Goal: Task Accomplishment & Management: Complete application form

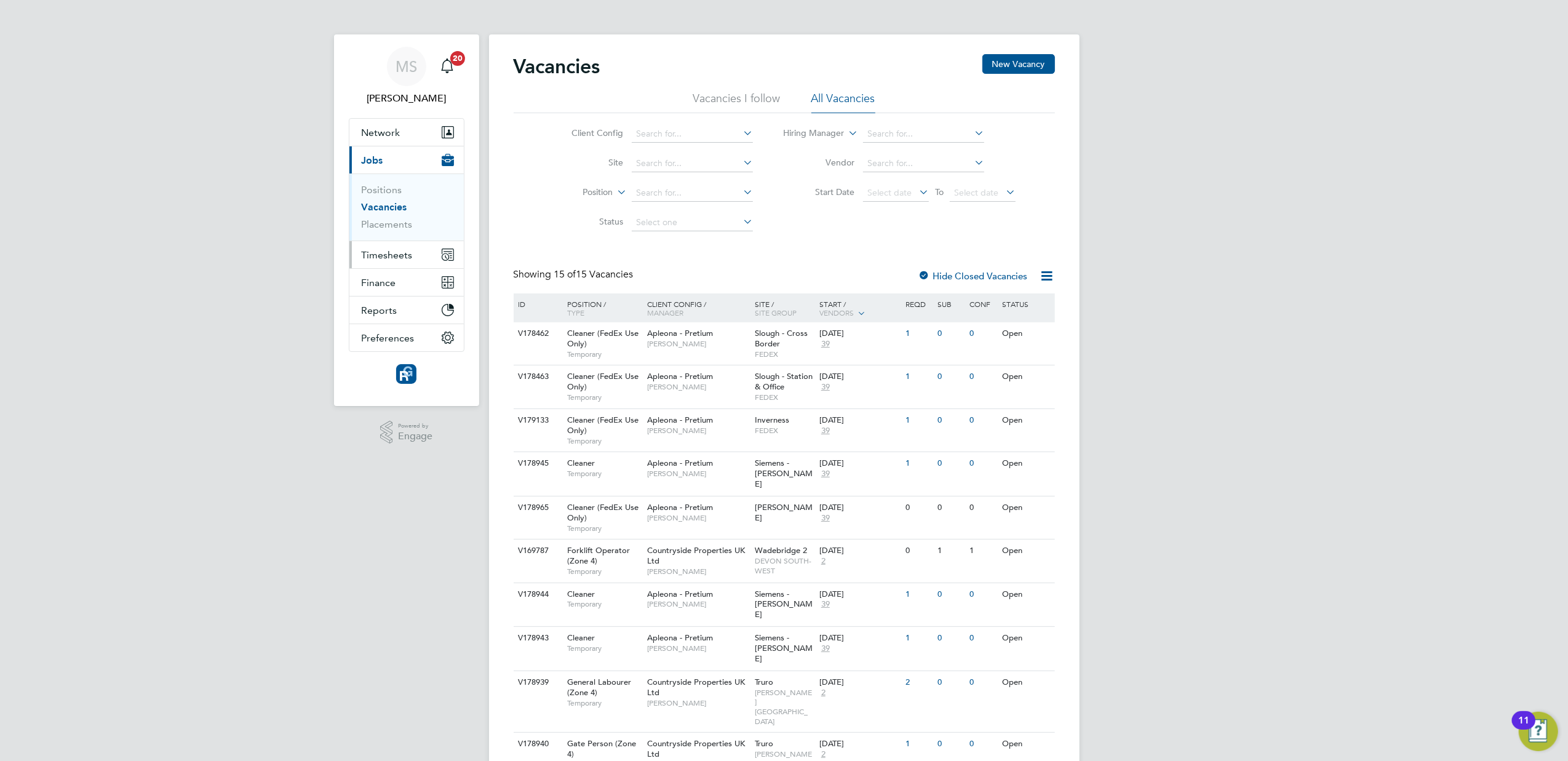
click at [369, 254] on span "Timesheets" at bounding box center [387, 254] width 51 height 12
click at [375, 256] on span "Timesheets" at bounding box center [387, 254] width 51 height 12
click at [390, 220] on link "Timesheets" at bounding box center [387, 217] width 51 height 12
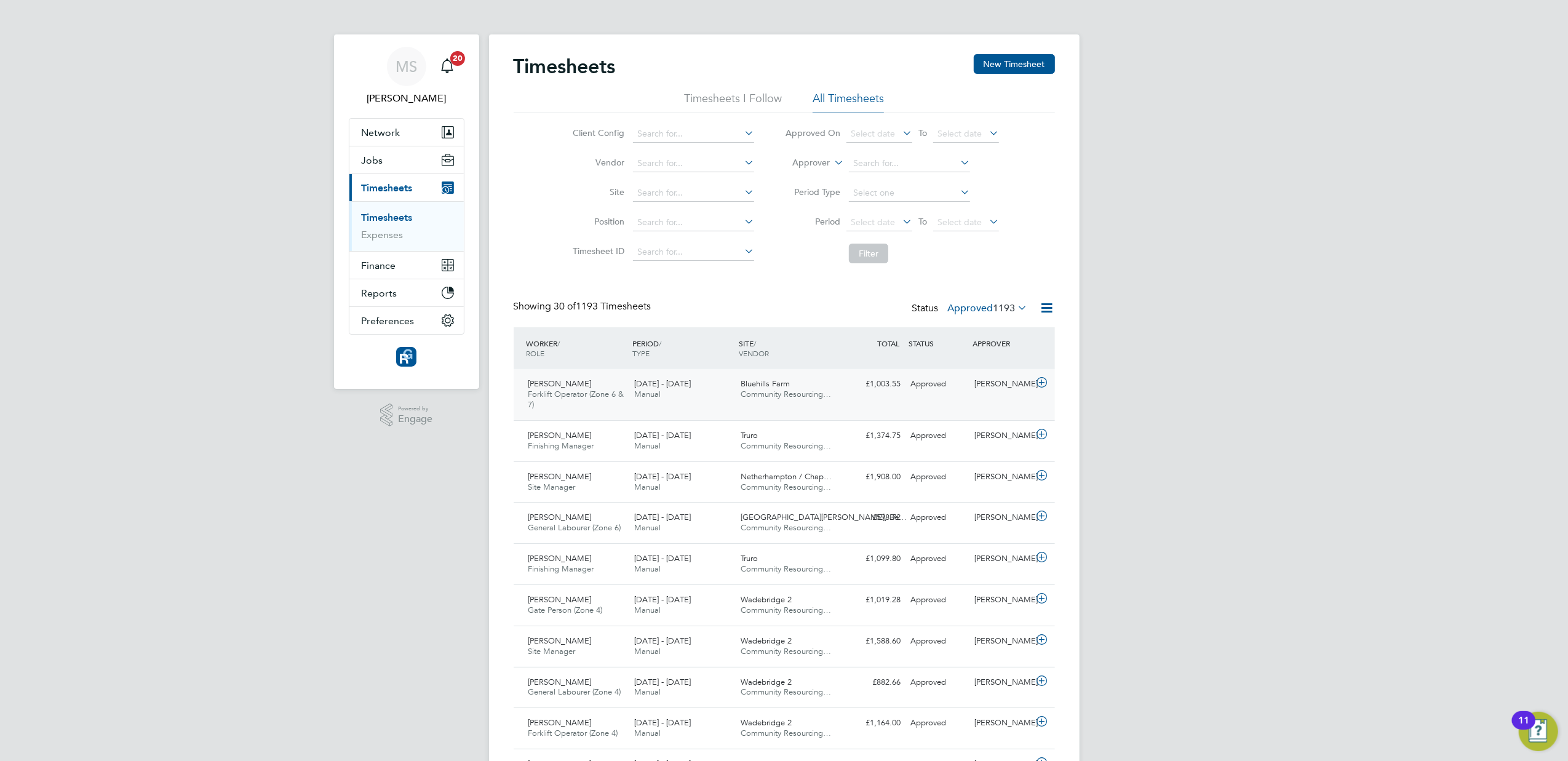
click at [675, 389] on span "[DATE] - [DATE]" at bounding box center [662, 384] width 56 height 11
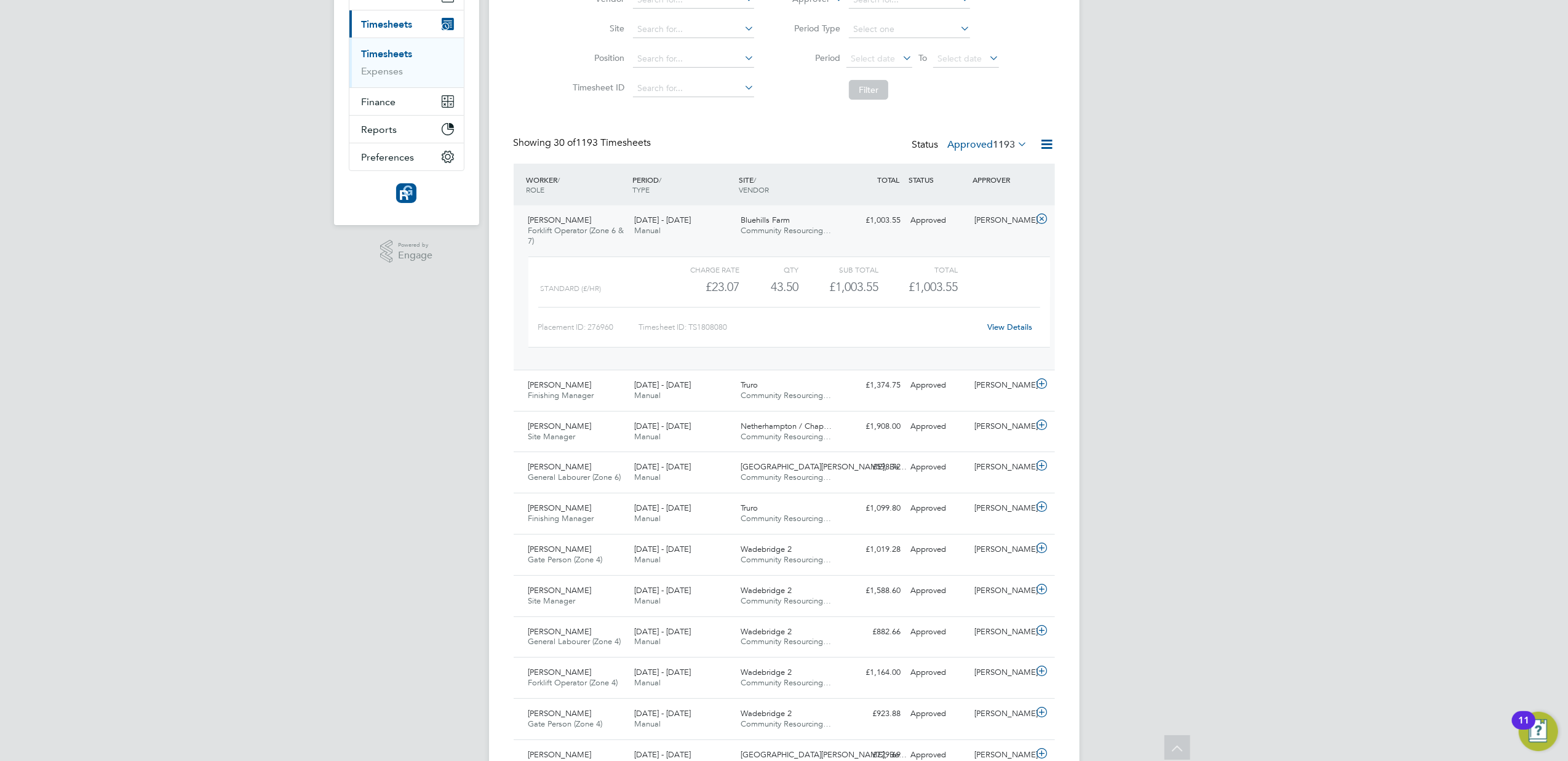
click at [973, 140] on label "Approved 1193" at bounding box center [988, 145] width 80 height 12
click at [979, 195] on li "Submitted" at bounding box center [973, 201] width 56 height 17
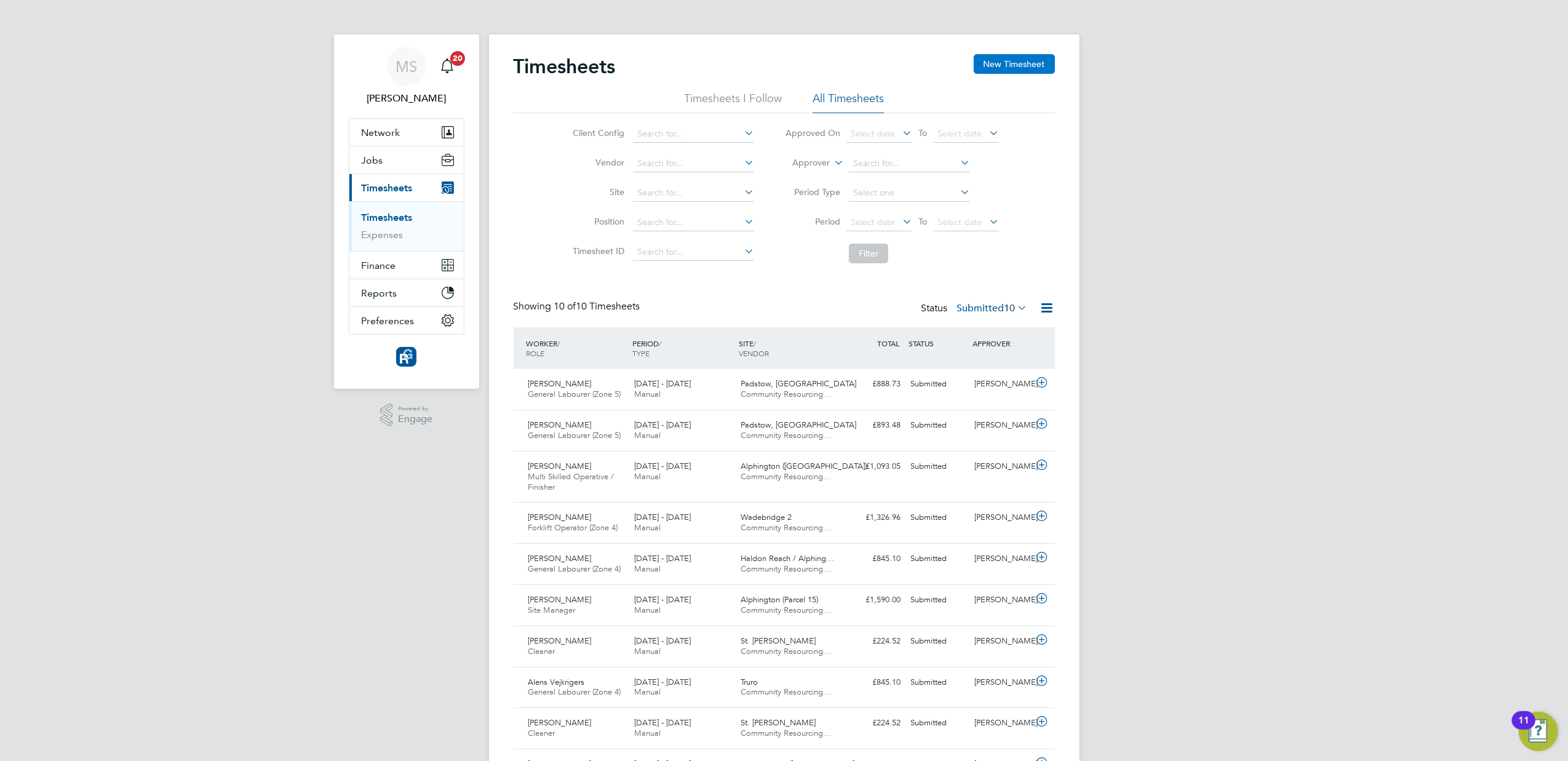
click at [990, 62] on button "New Timesheet" at bounding box center [1014, 64] width 81 height 20
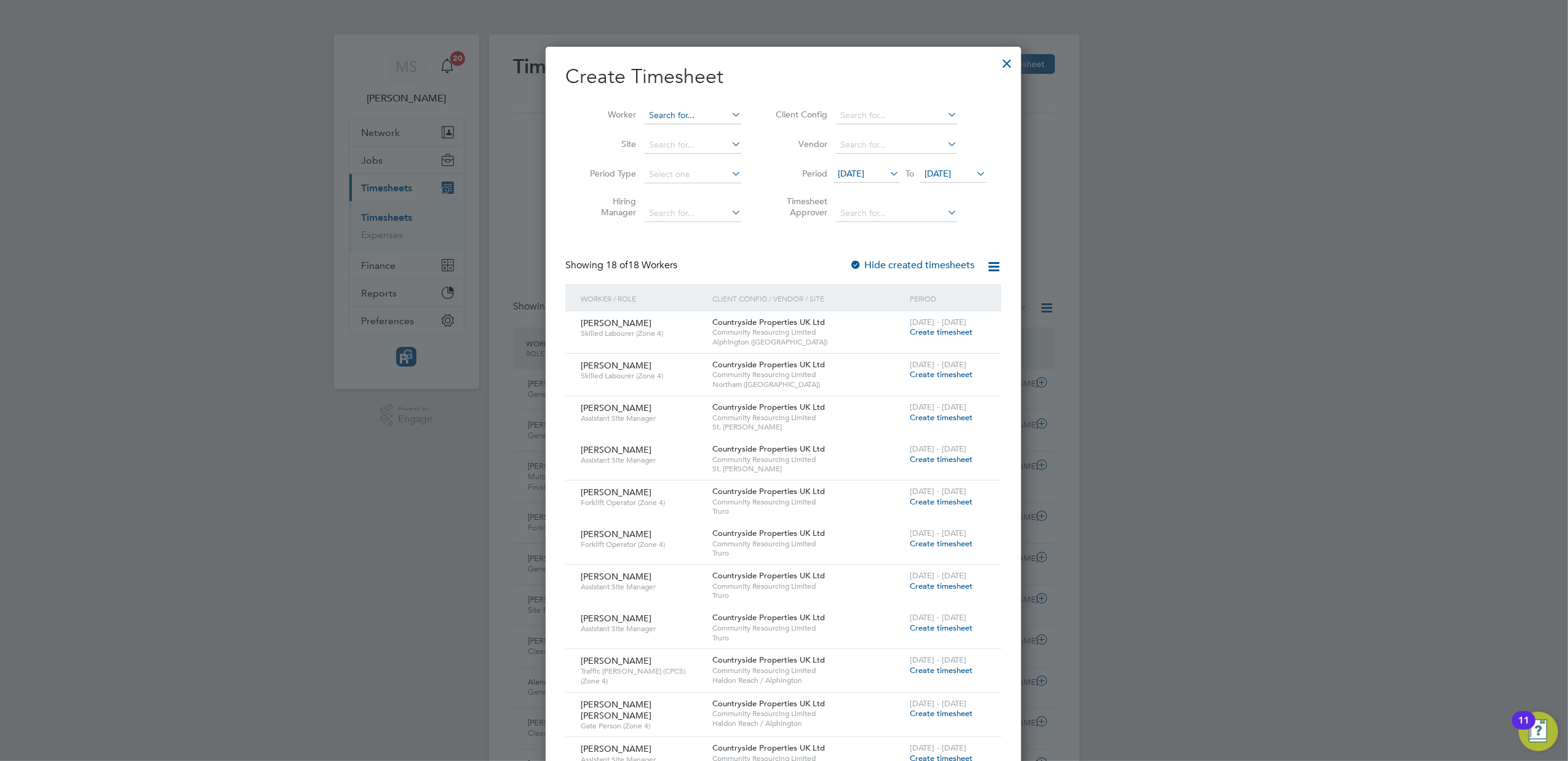
click at [697, 116] on input at bounding box center [692, 116] width 96 height 17
click at [708, 178] on li "Mich ael Waring" at bounding box center [701, 183] width 114 height 17
type input "[PERSON_NAME]"
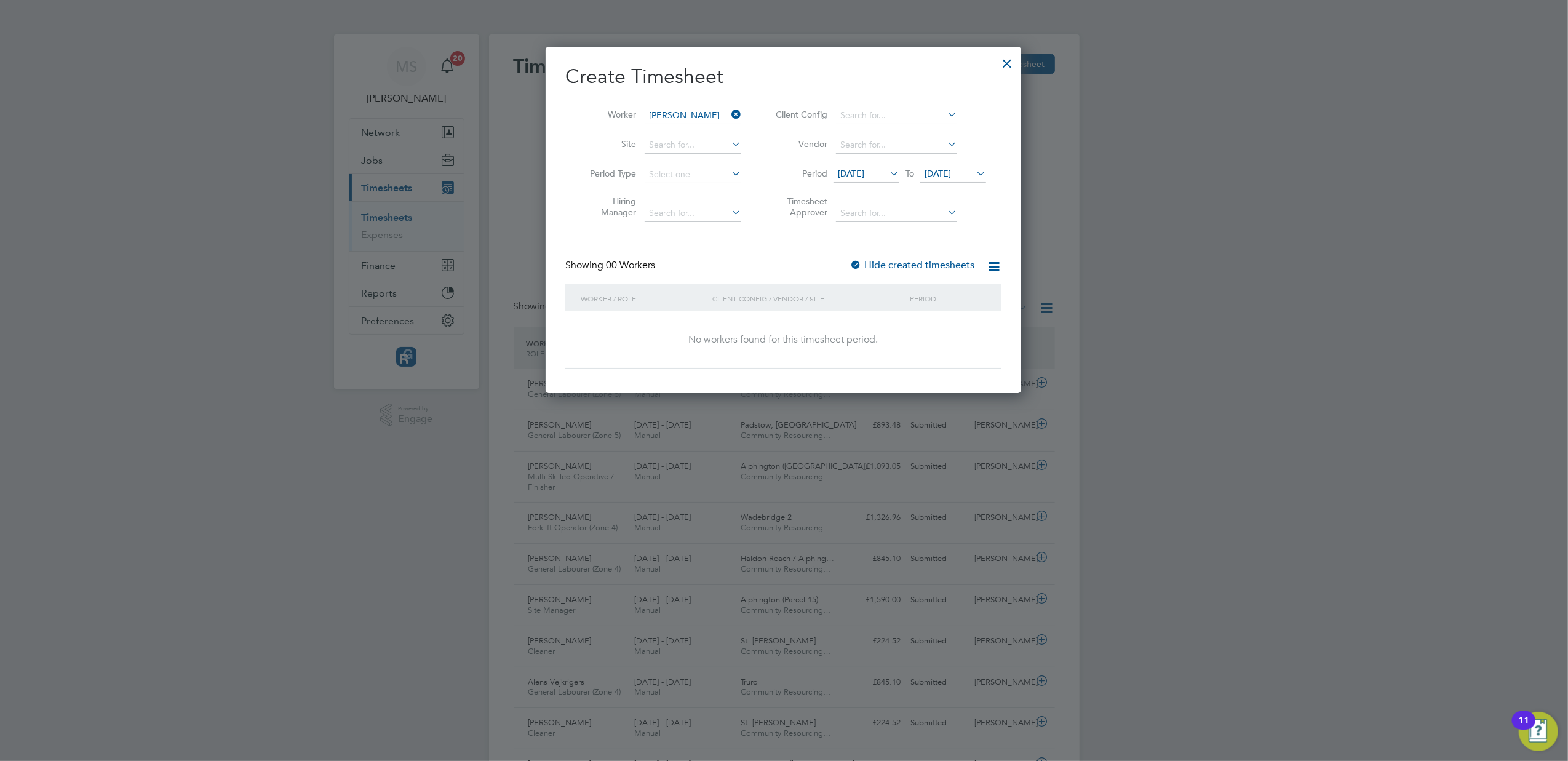
click at [864, 173] on span "[DATE]" at bounding box center [851, 173] width 26 height 11
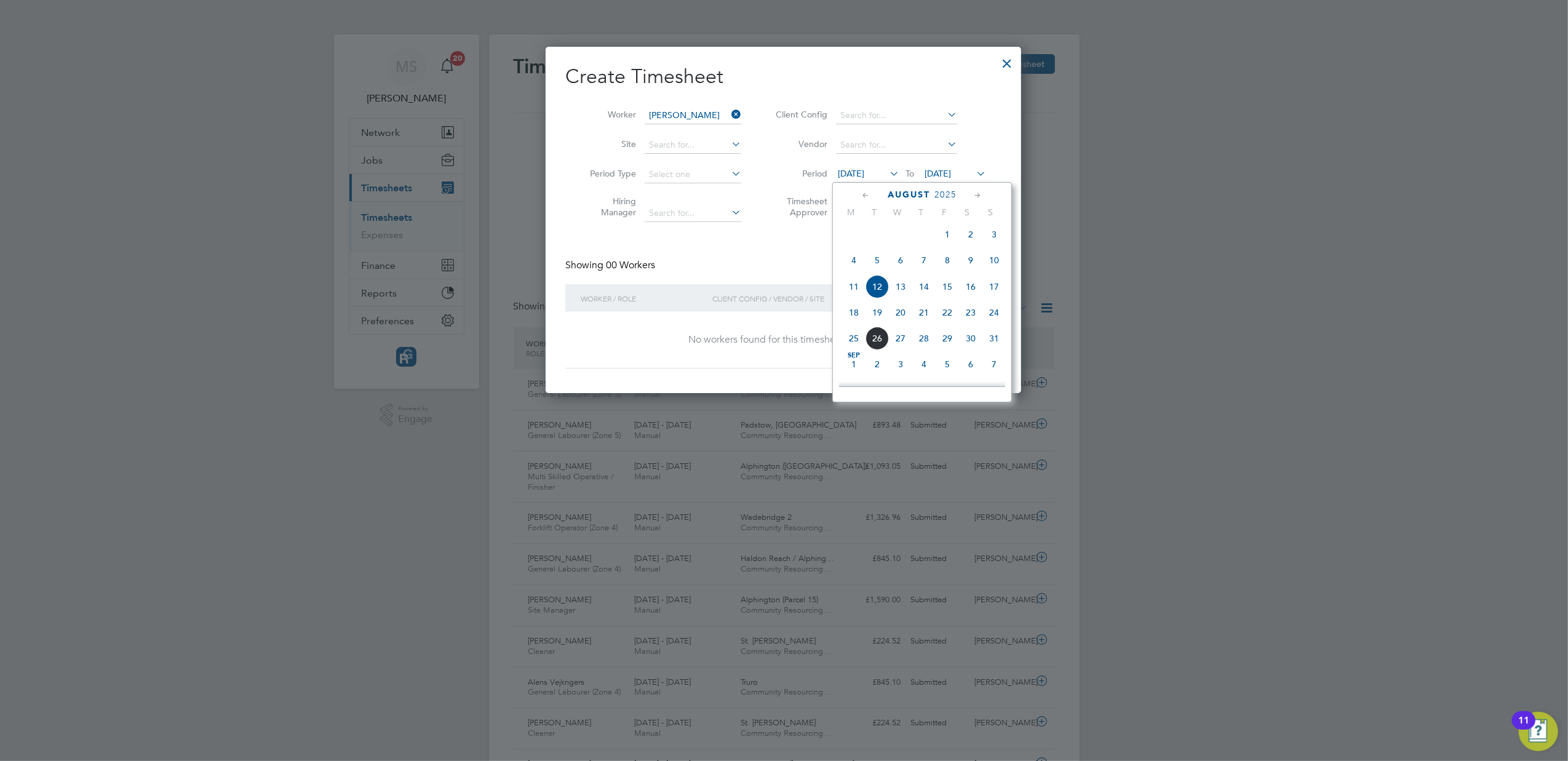
click at [851, 318] on span "18" at bounding box center [853, 312] width 23 height 23
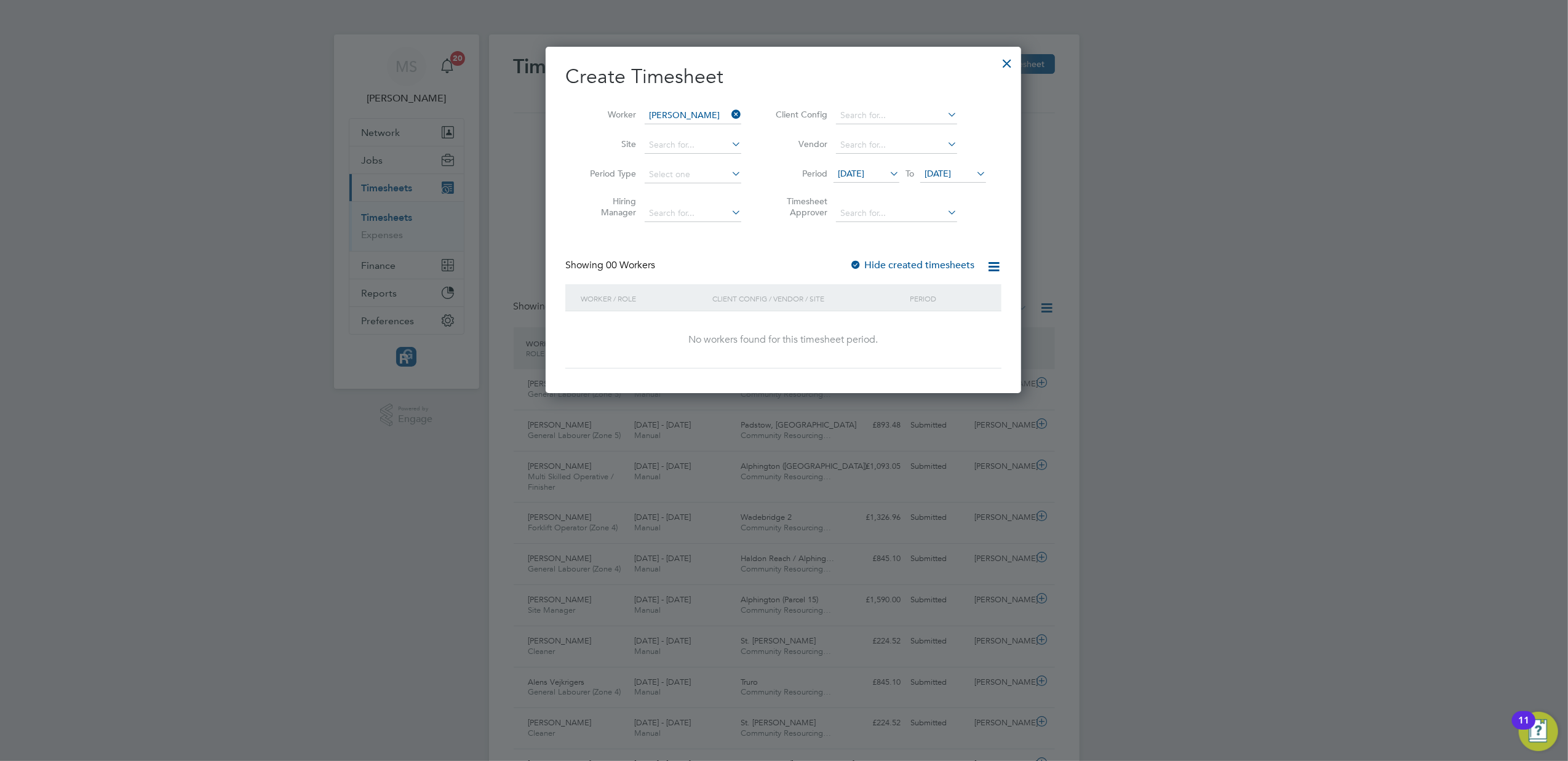
click at [951, 170] on span "[DATE]" at bounding box center [937, 173] width 26 height 11
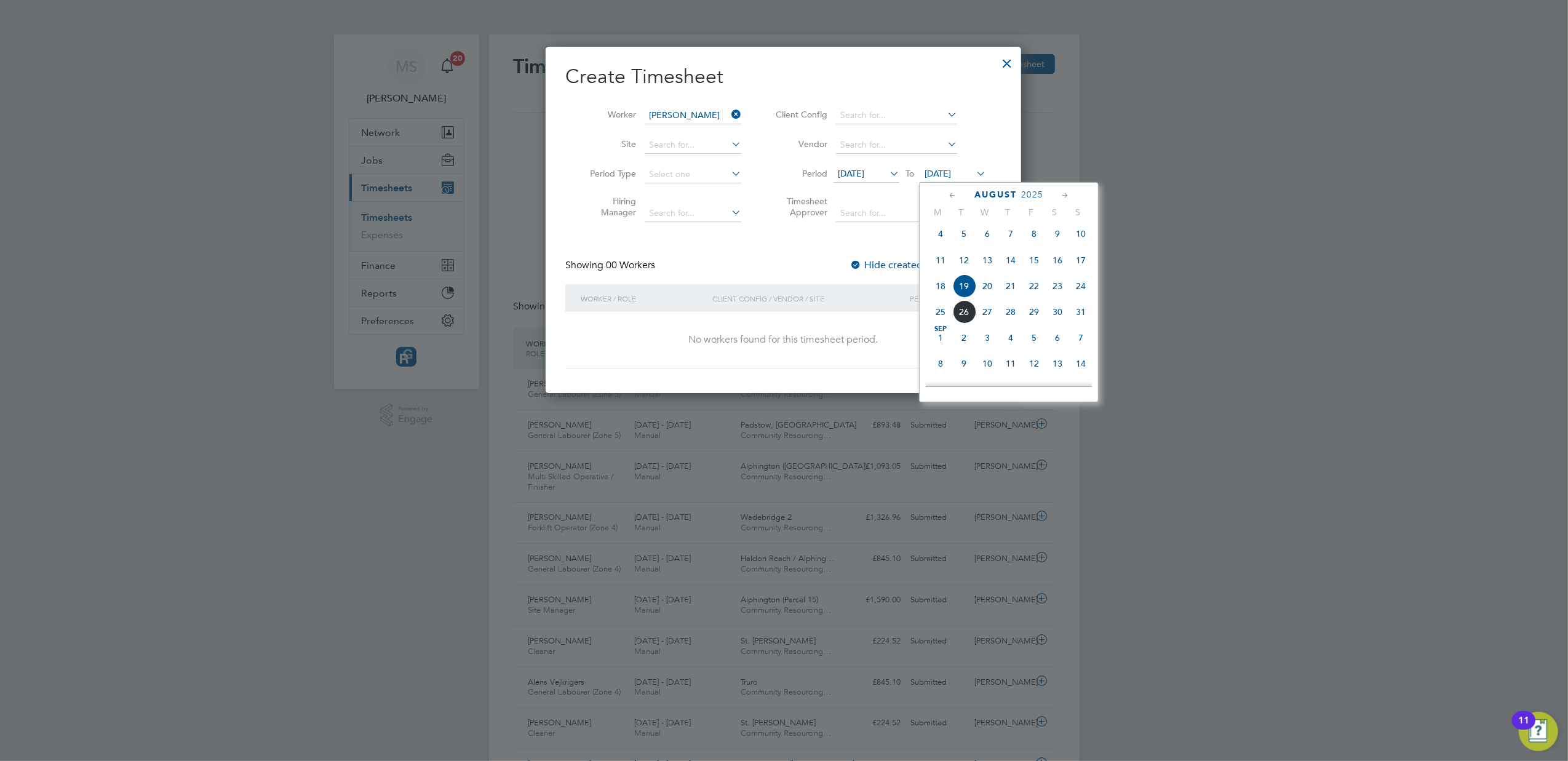
click at [1082, 291] on span "24" at bounding box center [1081, 286] width 23 height 23
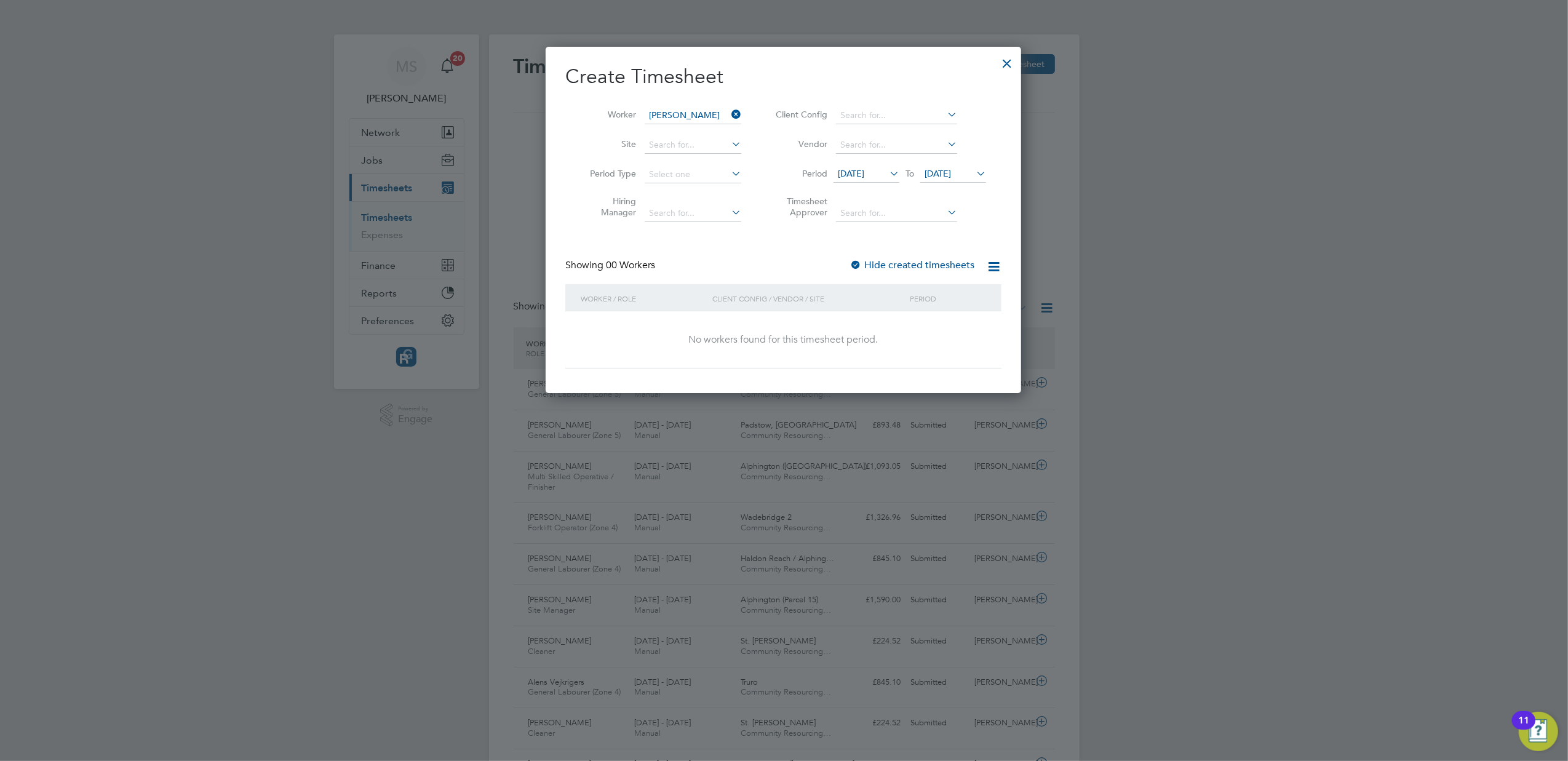
click at [729, 114] on icon at bounding box center [729, 114] width 0 height 17
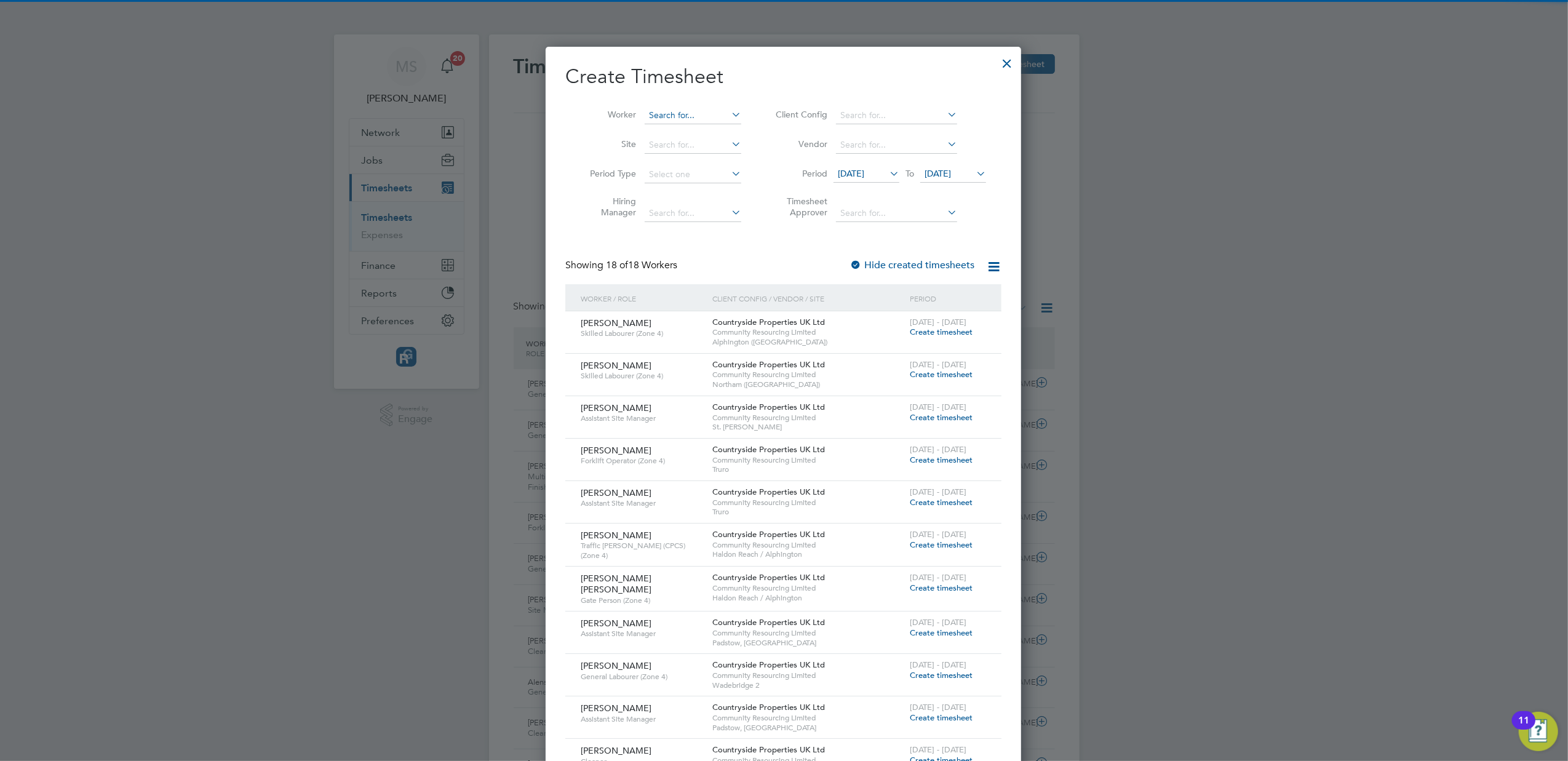
click at [678, 116] on input at bounding box center [692, 116] width 96 height 17
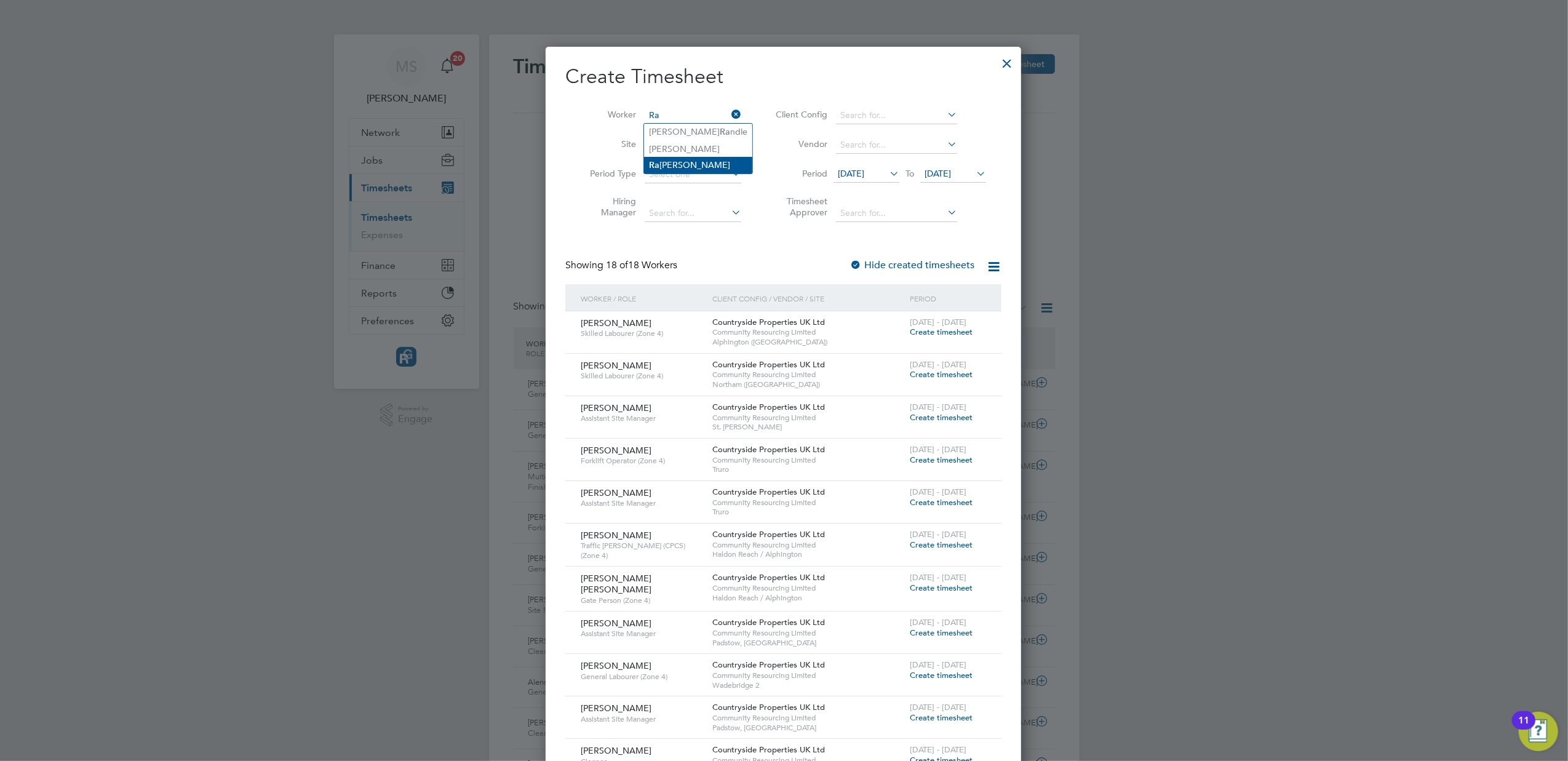
click at [685, 161] on li "Ra [PERSON_NAME]" at bounding box center [698, 165] width 108 height 17
type input "[PERSON_NAME]"
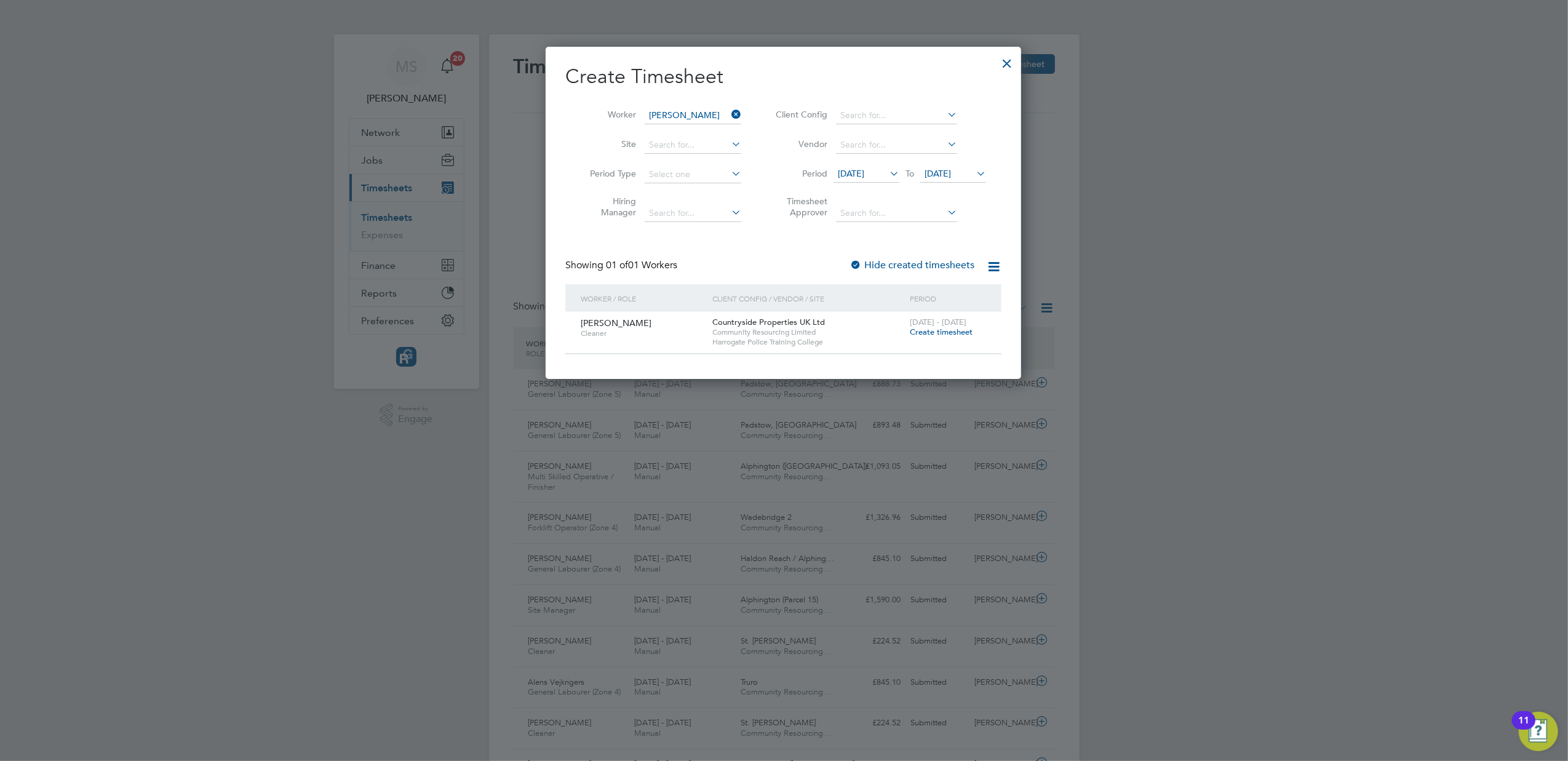
click at [931, 331] on span "Create timesheet" at bounding box center [940, 332] width 62 height 11
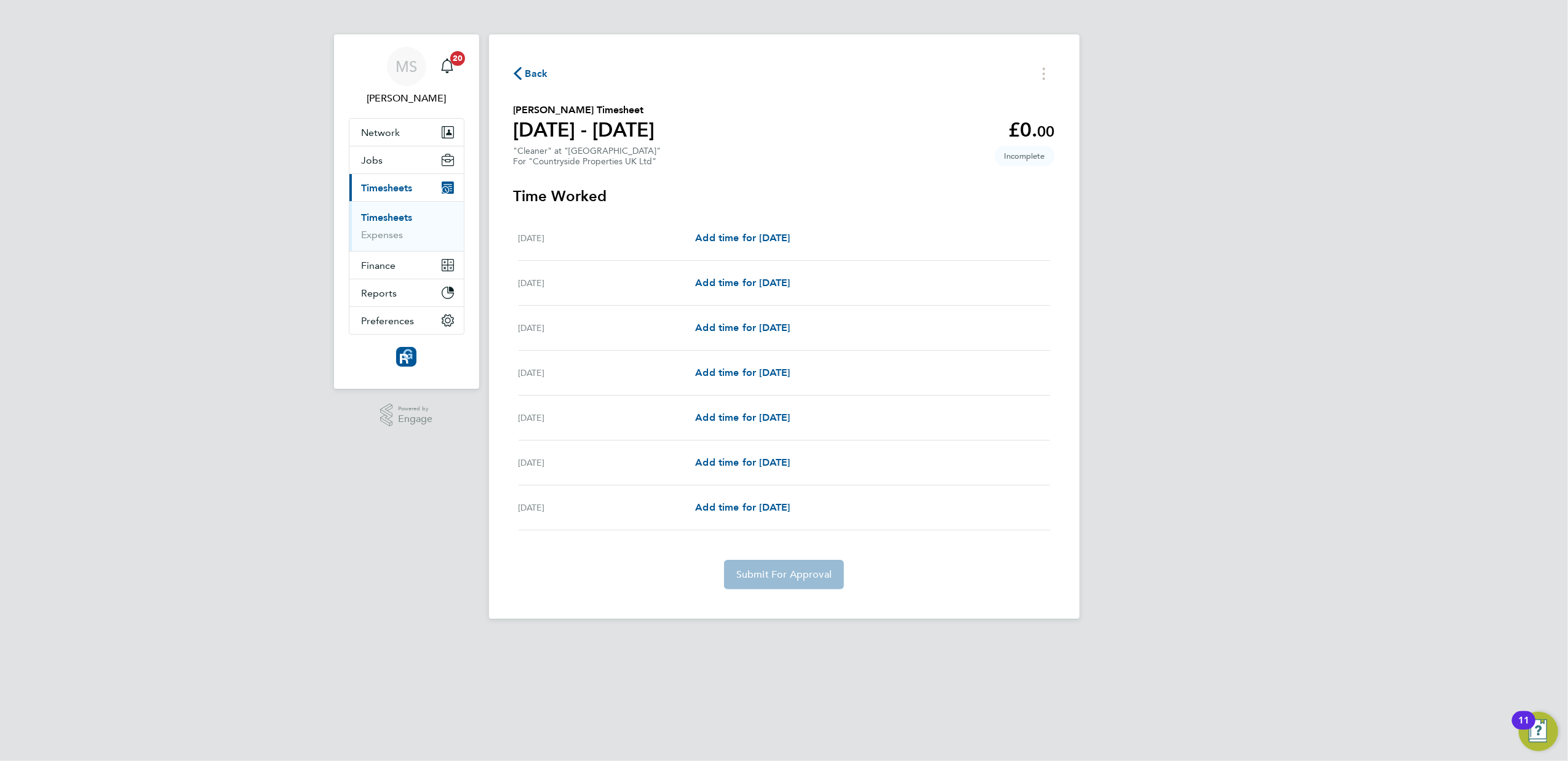
click at [756, 230] on div "[DATE] Add time for [DATE] Add time for [DATE]" at bounding box center [784, 238] width 531 height 45
click at [753, 240] on span "Add time for [DATE]" at bounding box center [742, 237] width 95 height 12
select select "30"
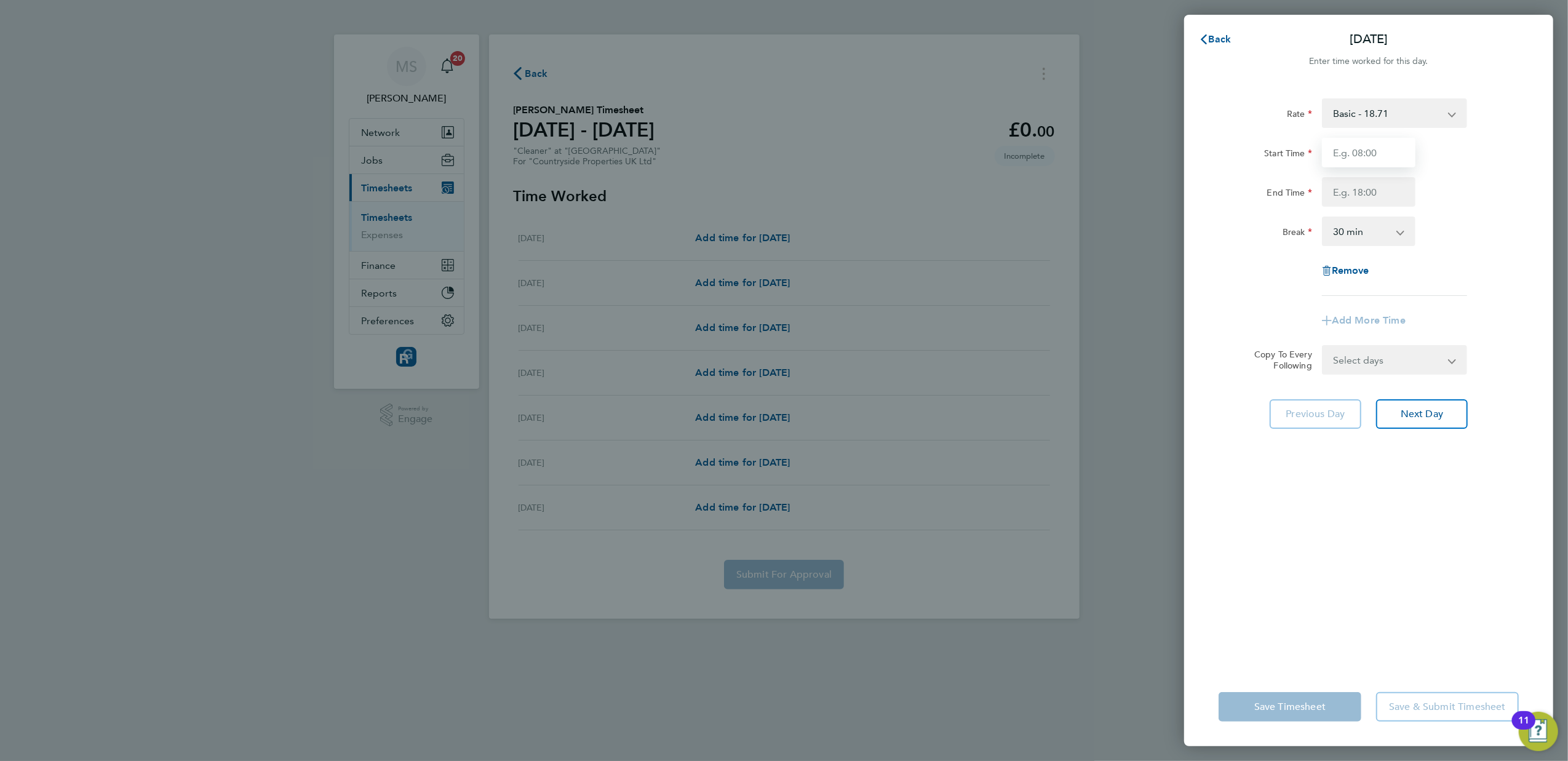
click at [1347, 150] on input "Start Time" at bounding box center [1368, 153] width 93 height 29
type input "10:00"
type input "13:00"
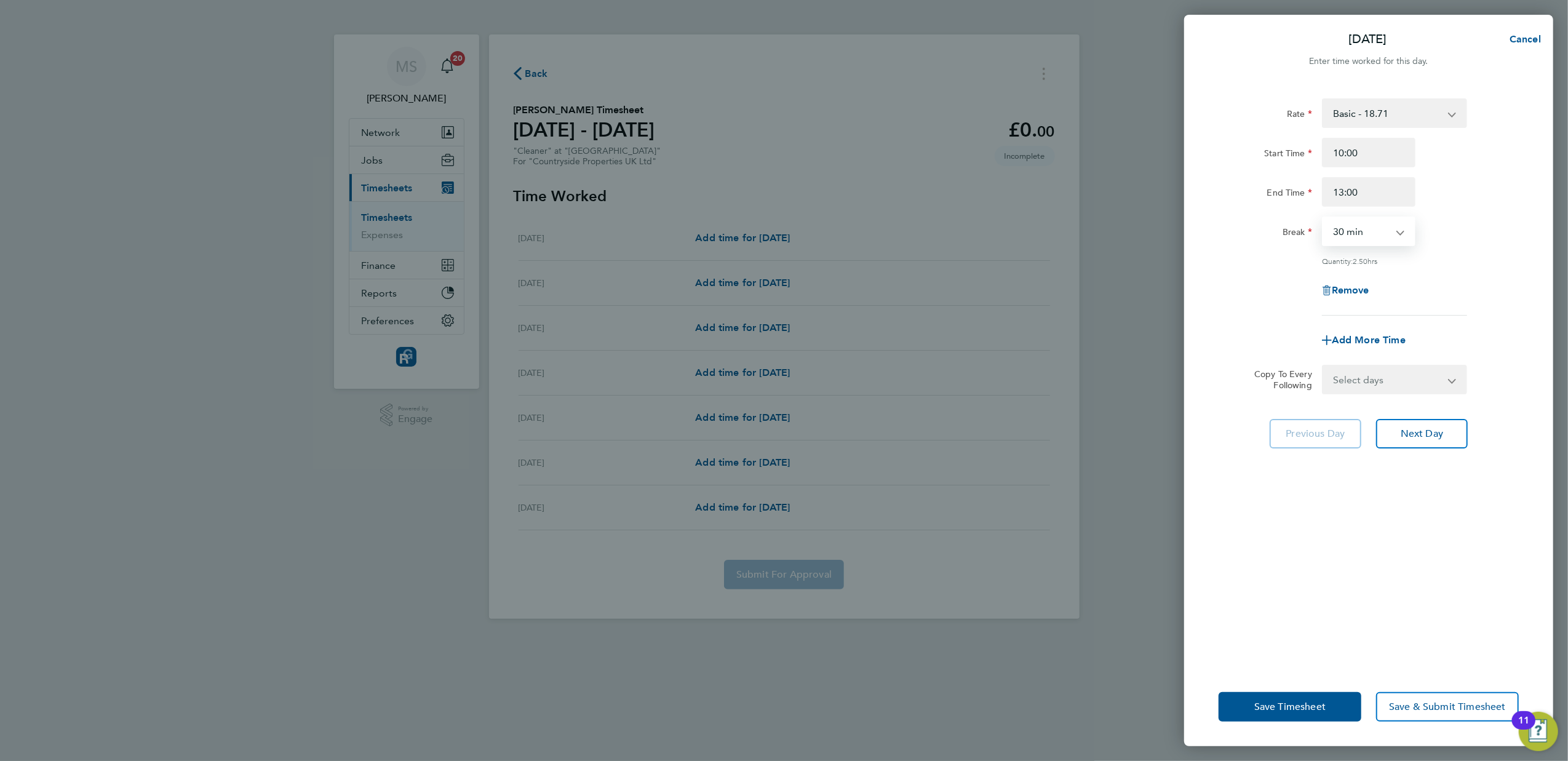
click at [1393, 240] on select "0 min 15 min 30 min 45 min 60 min 75 min 90 min" at bounding box center [1361, 231] width 76 height 27
select select "0"
click at [1323, 217] on select "0 min 15 min 30 min 45 min 60 min 75 min 90 min" at bounding box center [1361, 231] width 76 height 27
click at [1418, 438] on span "Next Day" at bounding box center [1422, 434] width 42 height 12
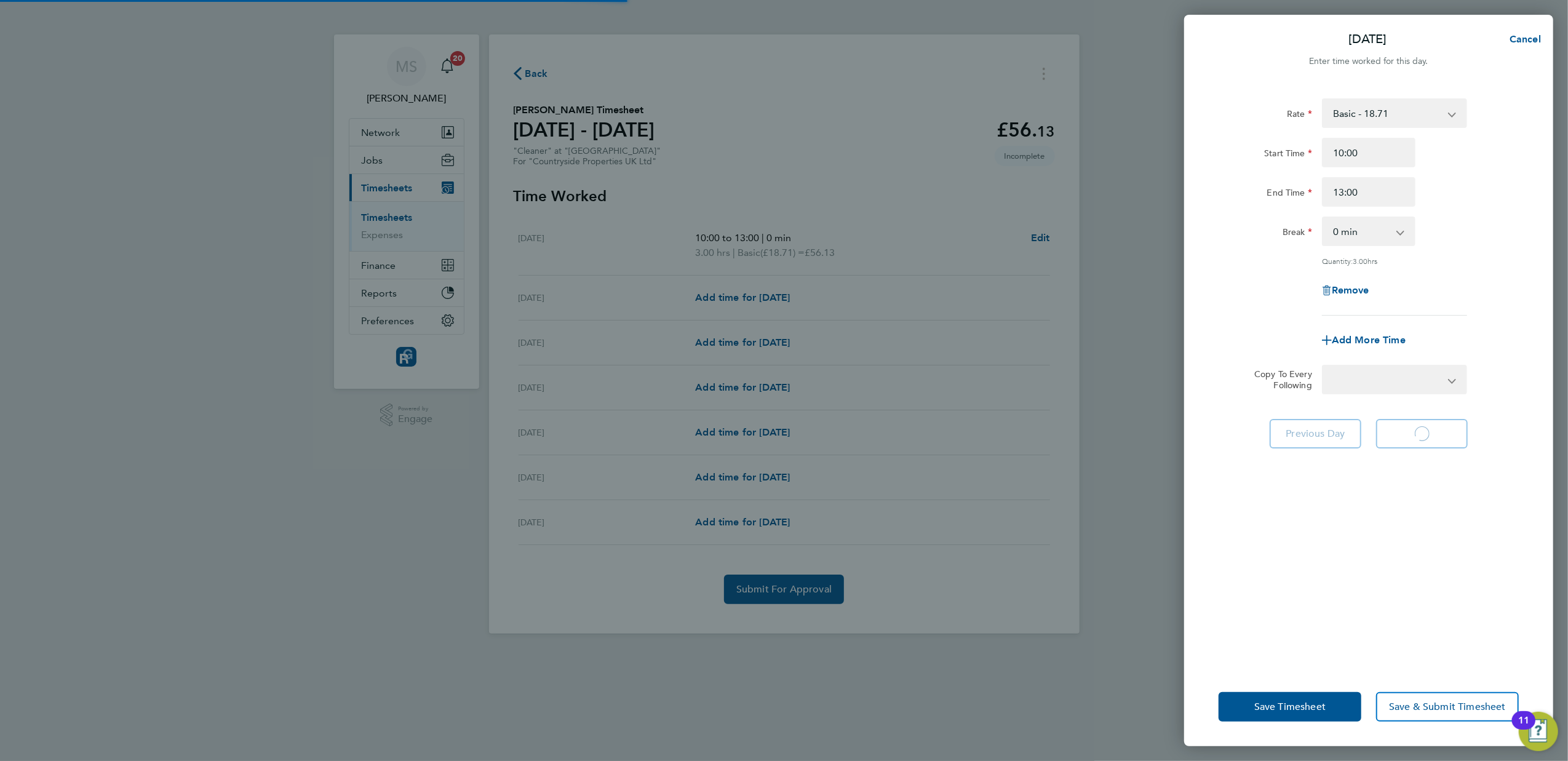
select select "30"
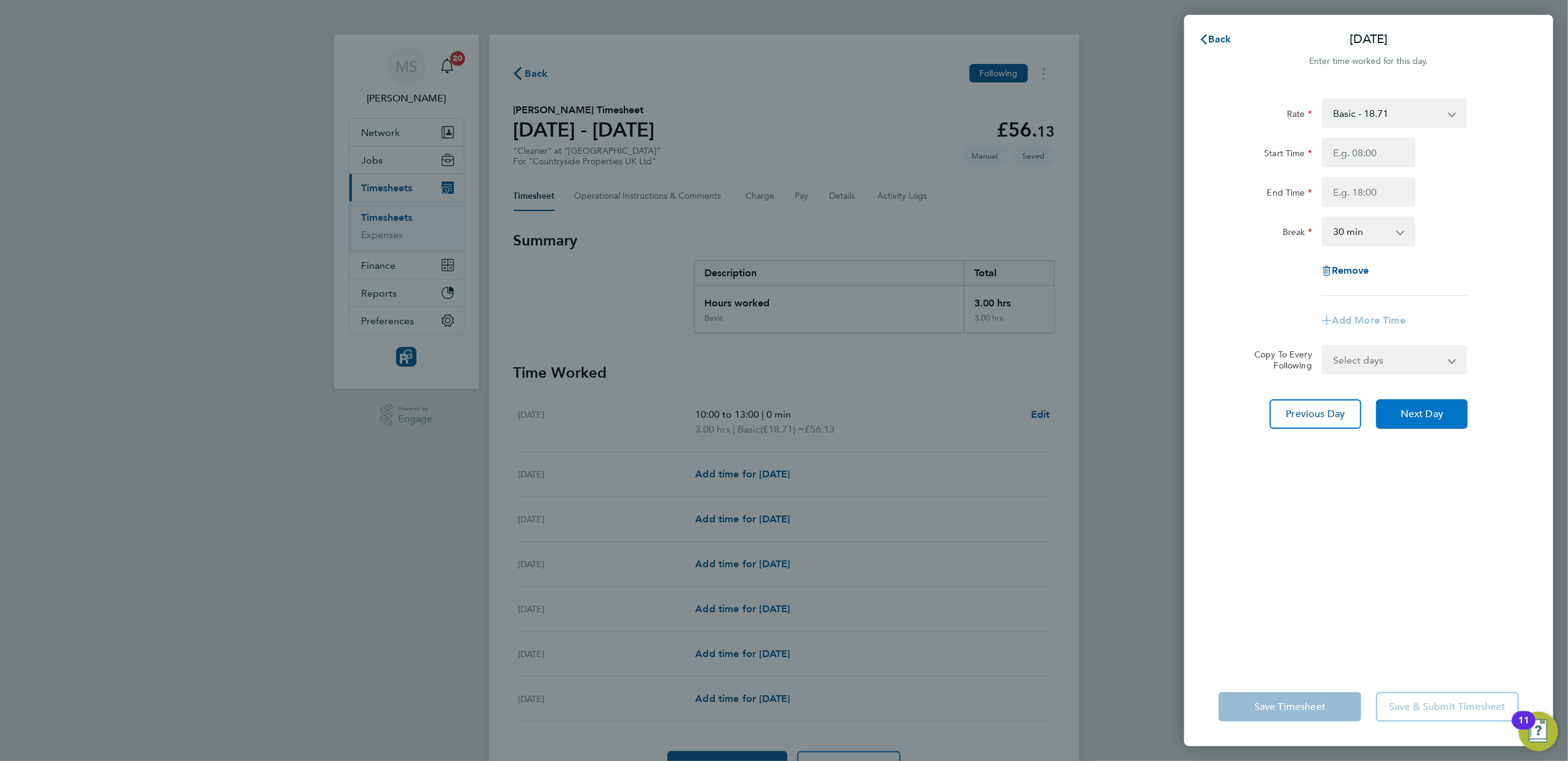
click at [1432, 409] on span "Next Day" at bounding box center [1422, 414] width 42 height 12
select select "30"
click at [1378, 150] on input "Start Time" at bounding box center [1368, 153] width 93 height 29
type input "10:00"
type input "13:00"
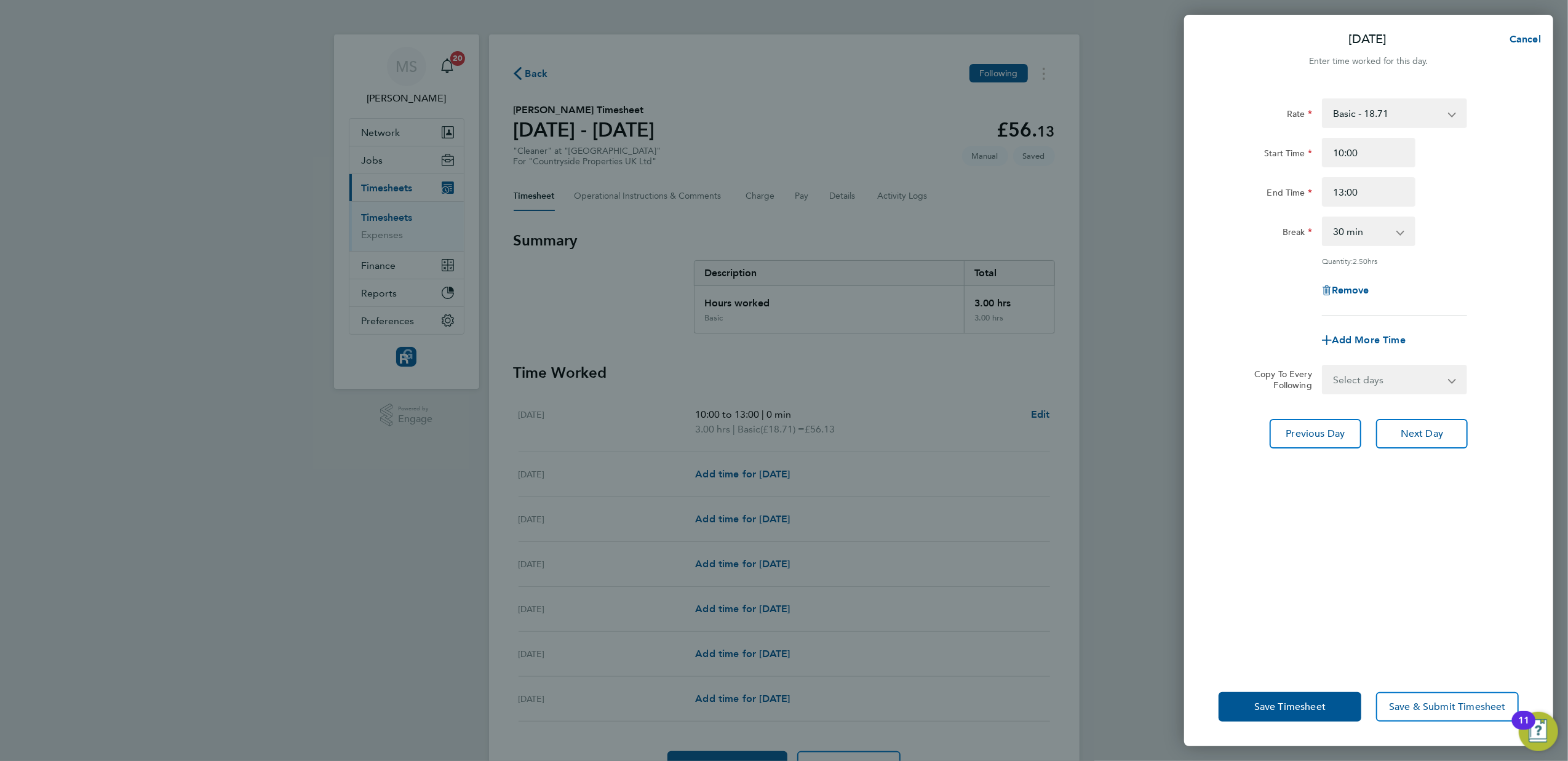
click at [1388, 234] on select "0 min 15 min 30 min 45 min 60 min 75 min 90 min" at bounding box center [1361, 231] width 76 height 27
select select "0"
click at [1323, 217] on select "0 min 15 min 30 min 45 min 60 min 75 min 90 min" at bounding box center [1361, 231] width 76 height 27
click at [1411, 429] on span "Next Day" at bounding box center [1422, 434] width 42 height 12
select select "30"
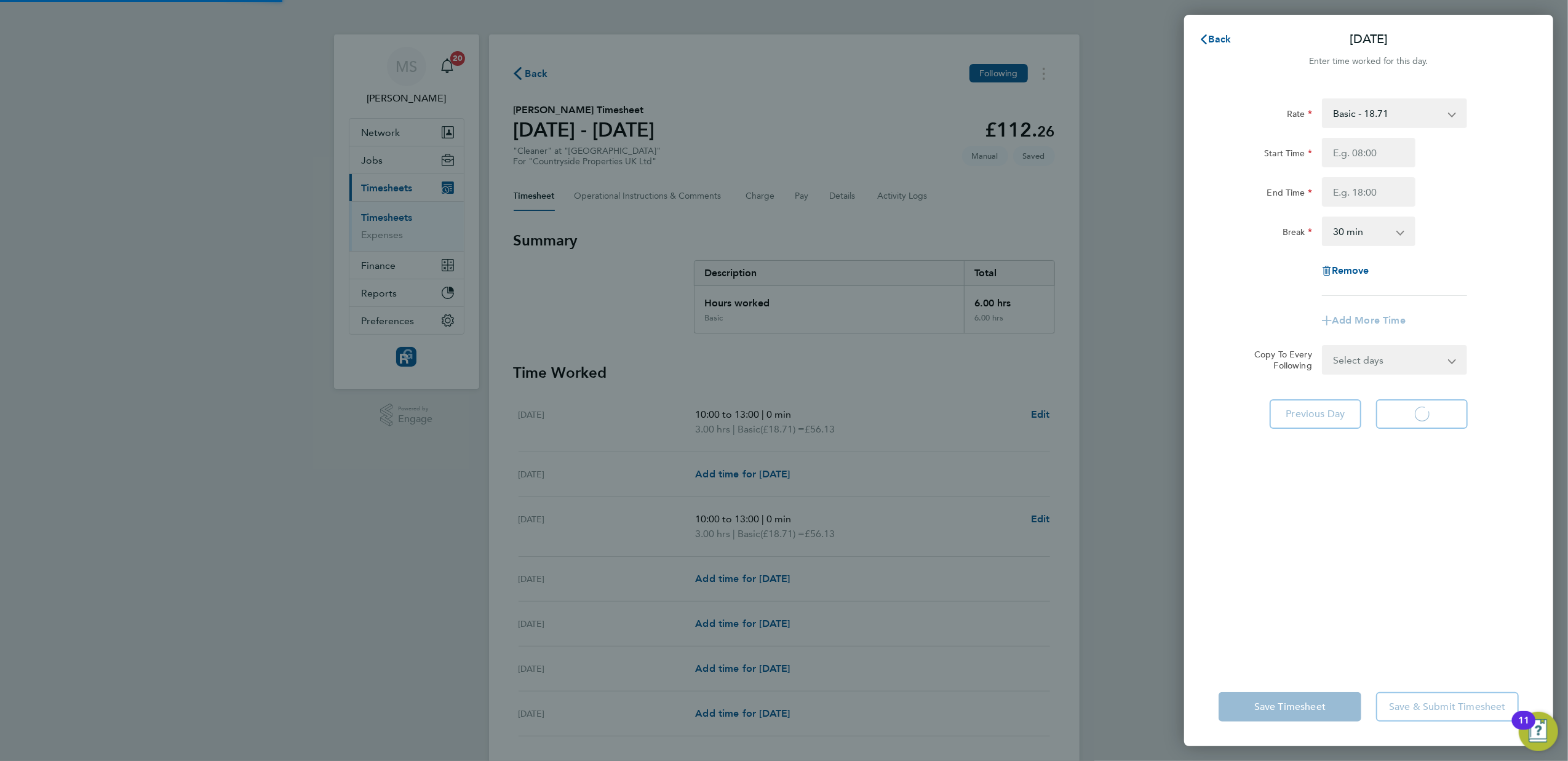
select select "30"
click at [1138, 503] on div "Back [DATE] Enter time worked for this day. Rate Basic - 18.71 Start Time End T…" at bounding box center [784, 380] width 1568 height 761
click at [1430, 416] on span "Next Day" at bounding box center [1422, 414] width 42 height 12
select select "30"
click at [1363, 159] on input "Start Time" at bounding box center [1368, 153] width 93 height 29
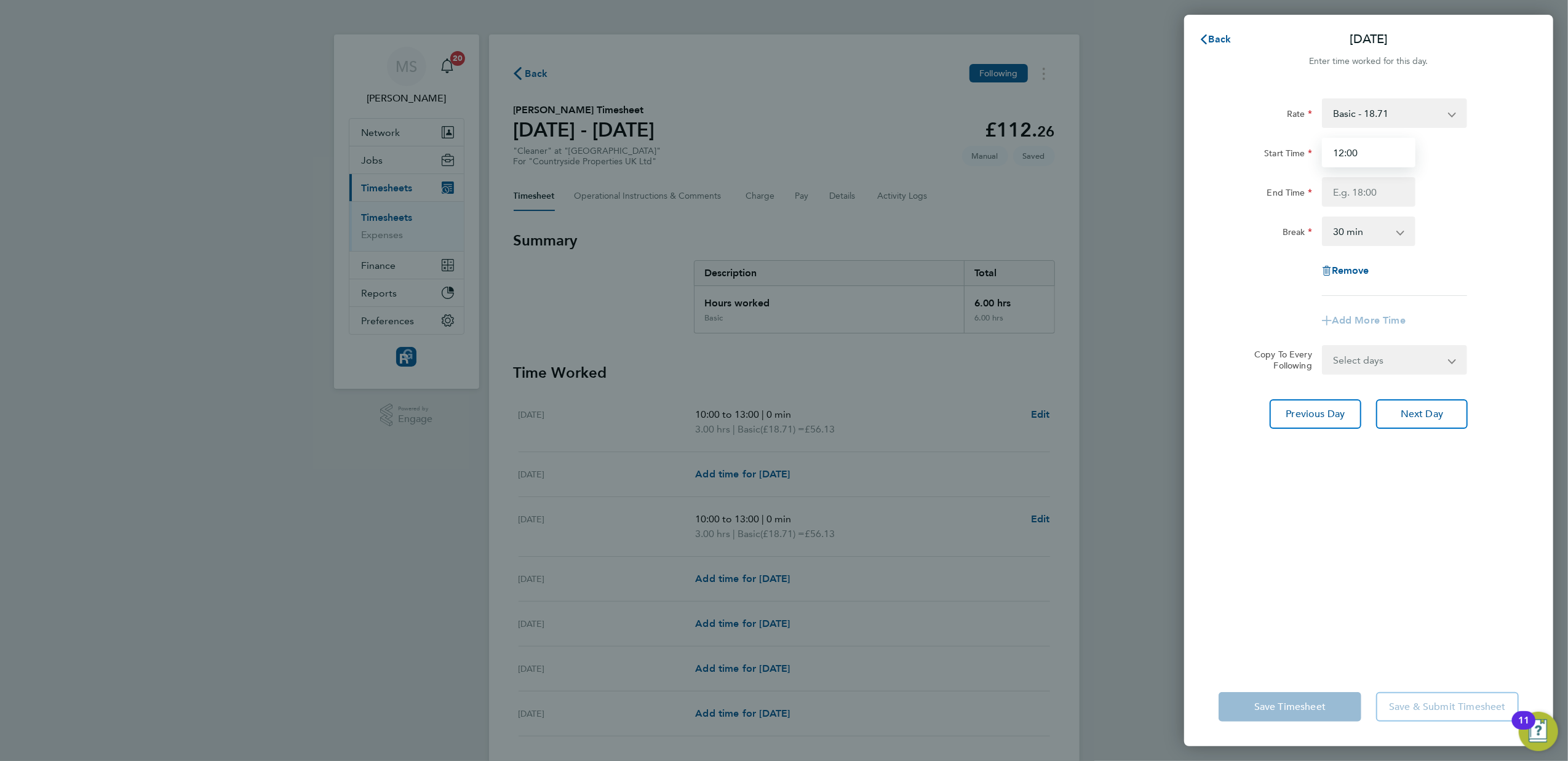
type input "12:00"
type input "14:00"
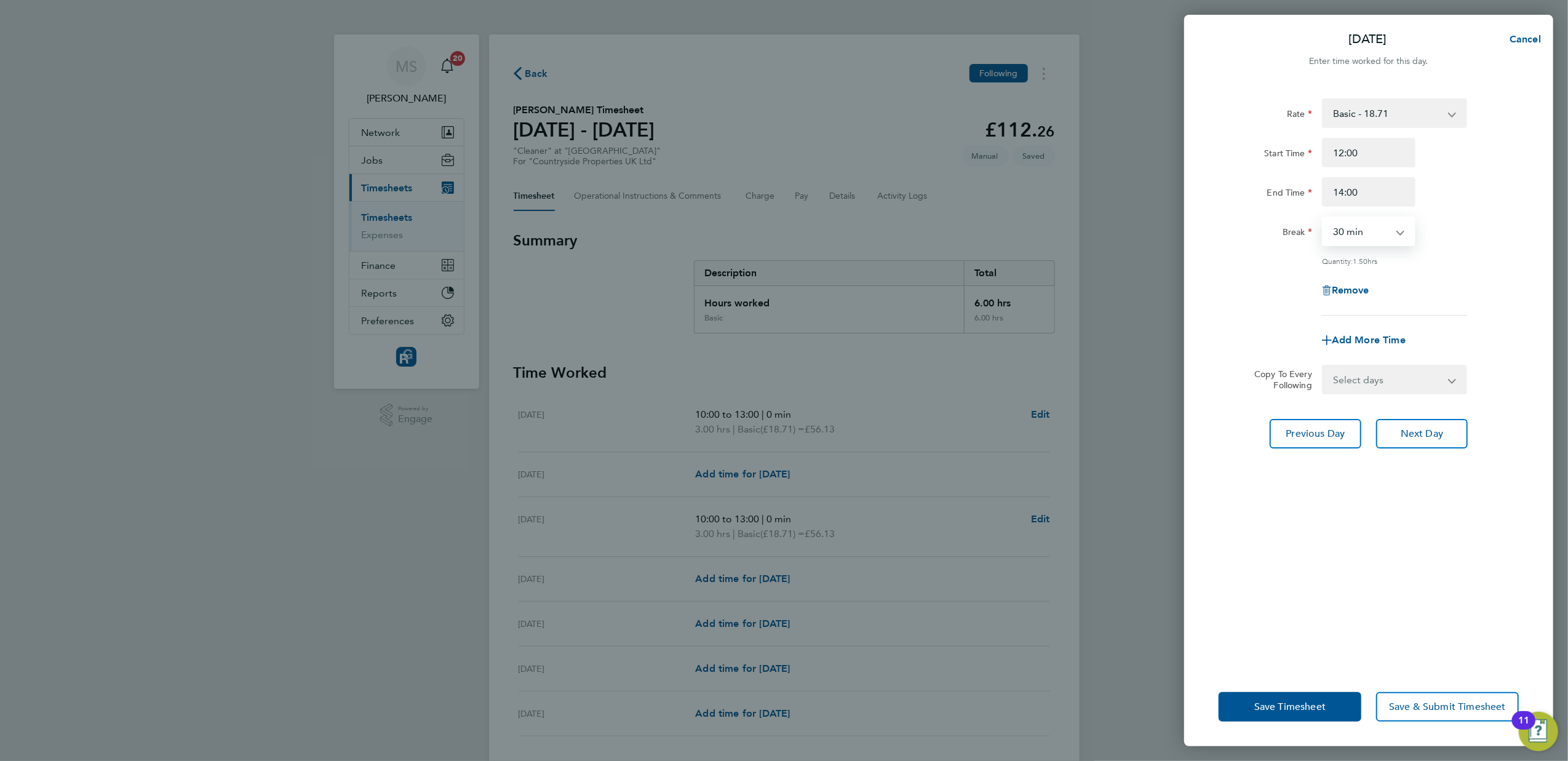
click at [1348, 242] on select "0 min 15 min 30 min 45 min 60 min 75 min 90 min" at bounding box center [1361, 231] width 76 height 27
select select "0"
click at [1323, 217] on select "0 min 15 min 30 min 45 min 60 min 75 min 90 min" at bounding box center [1361, 231] width 76 height 27
click at [1420, 431] on span "Next Day" at bounding box center [1422, 434] width 42 height 12
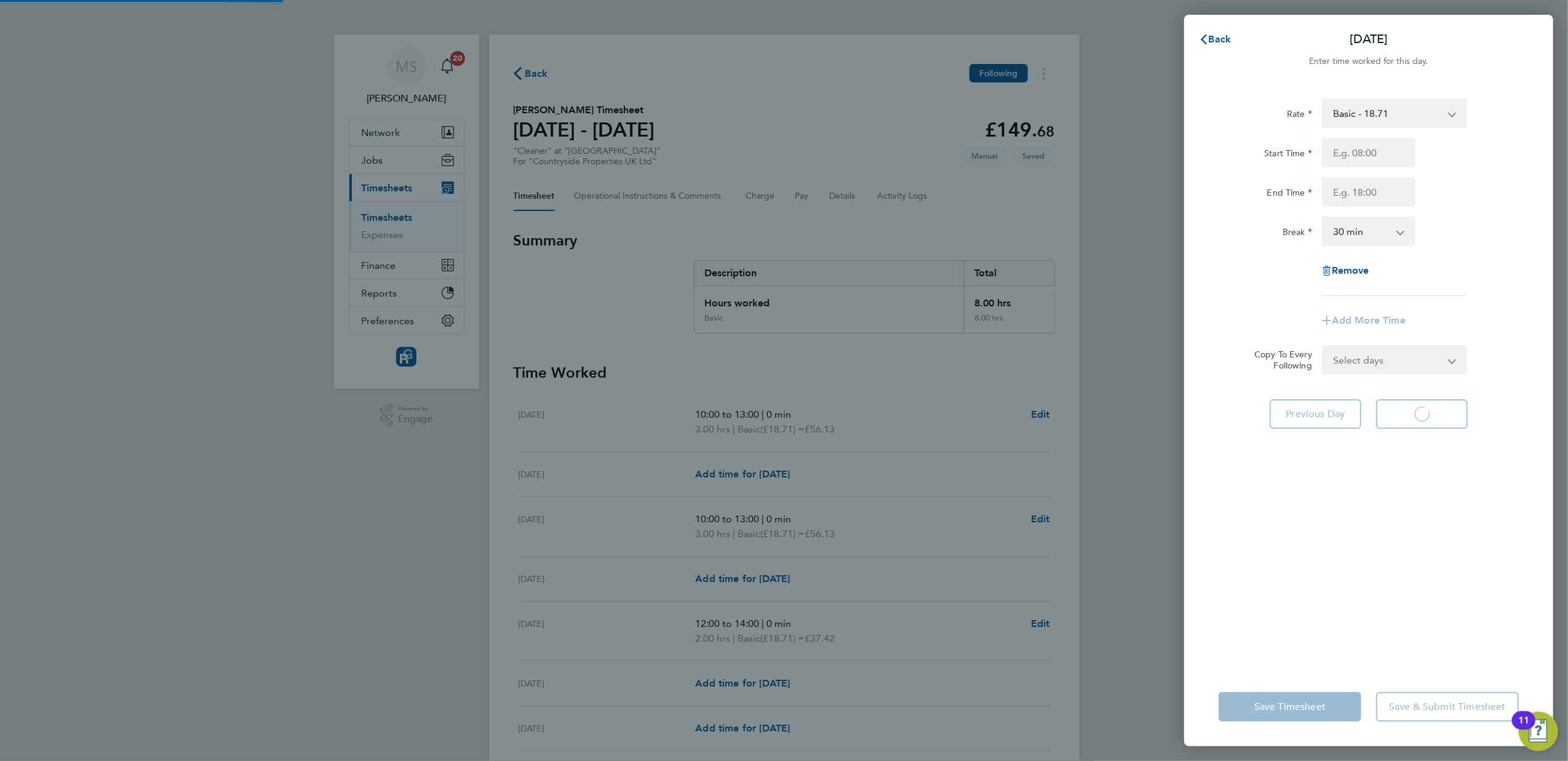
select select "30"
click at [1129, 586] on div "Back [DATE] Enter time worked for this day. Rate Basic - 18.71 Start Time End T…" at bounding box center [784, 380] width 1568 height 761
click at [1280, 712] on app-form-button "Save Timesheet" at bounding box center [1294, 707] width 150 height 29
click at [1212, 37] on span "Back" at bounding box center [1220, 39] width 23 height 12
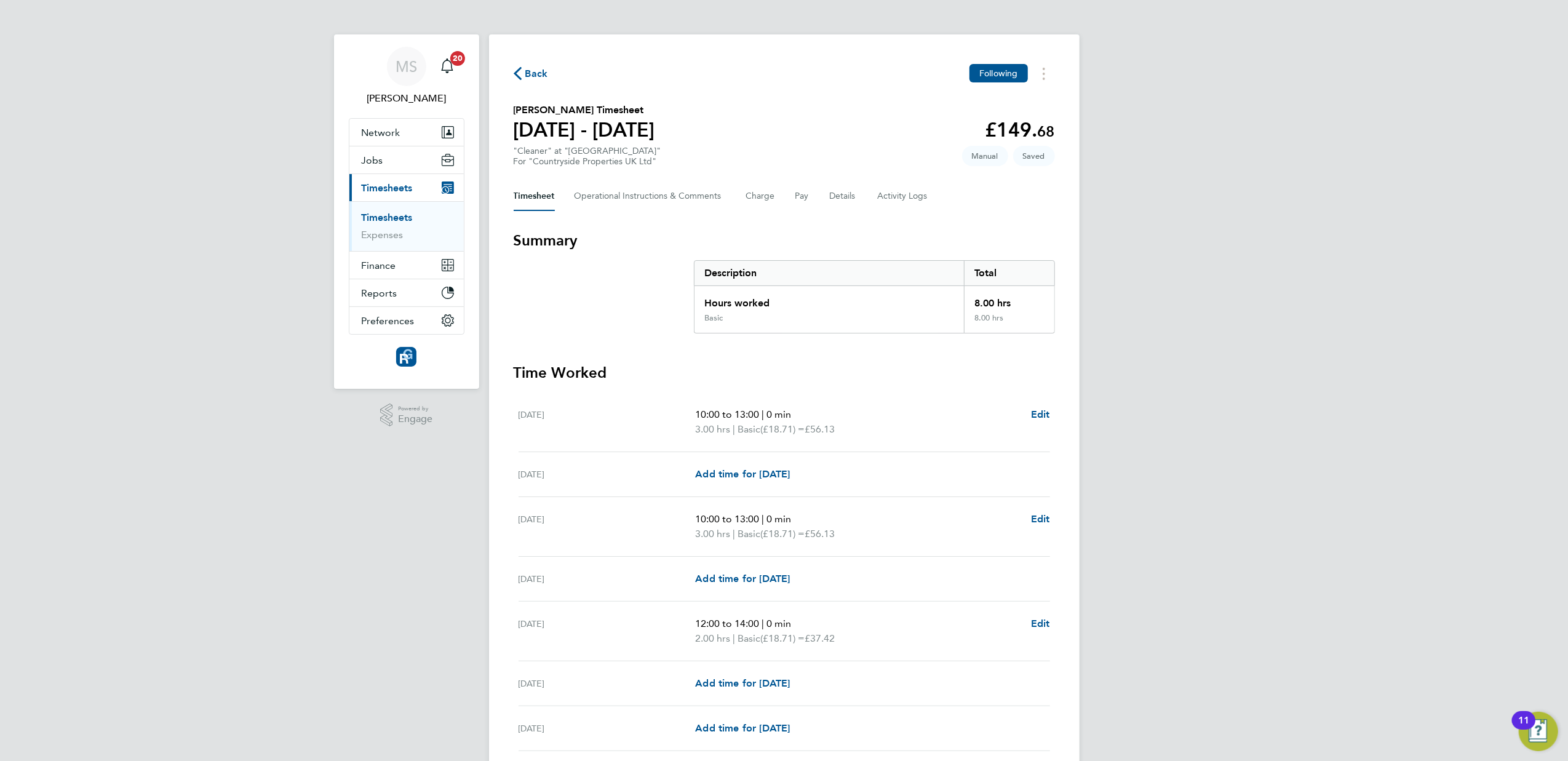
scroll to position [99, 0]
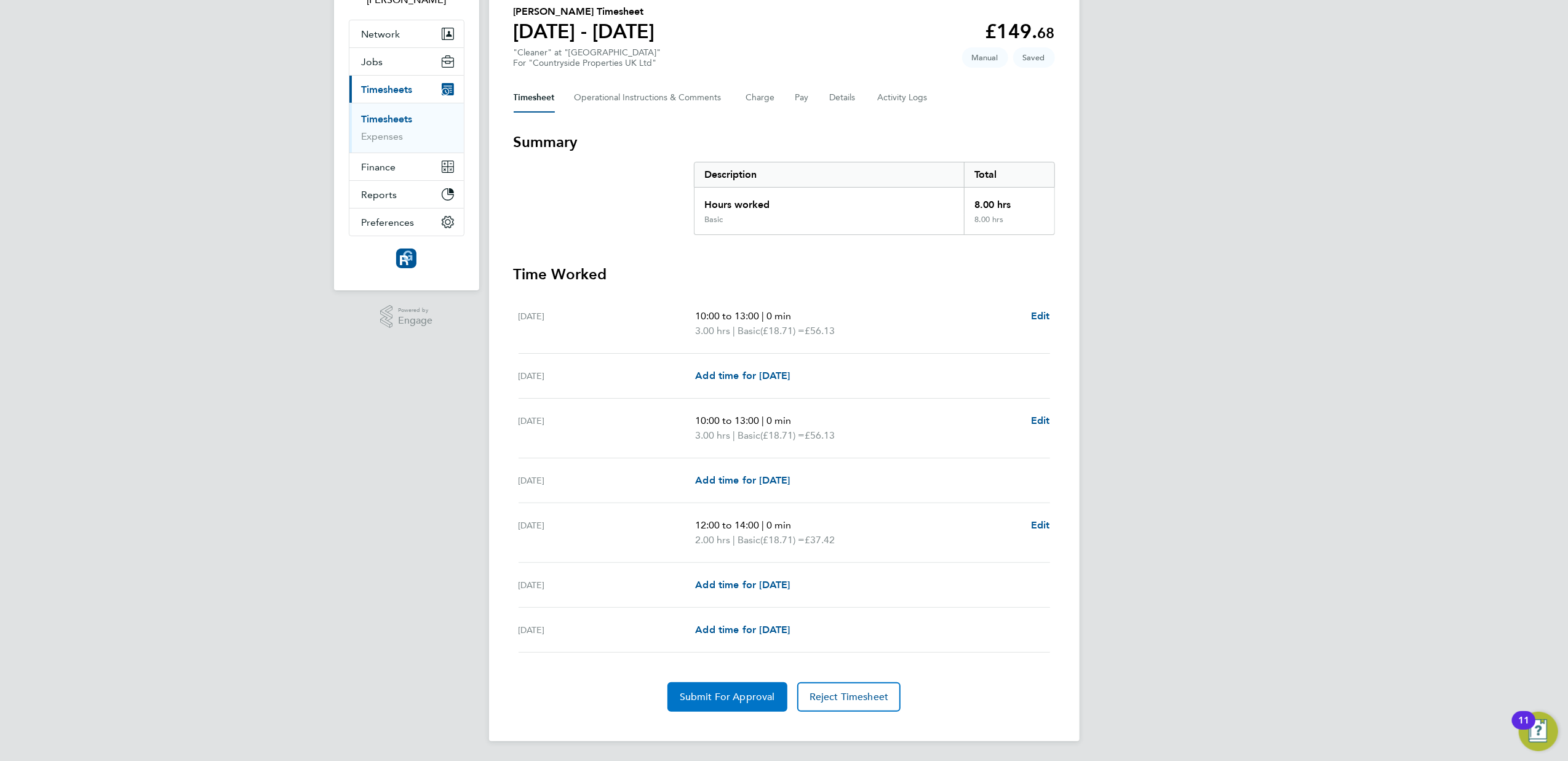
click at [743, 702] on span "Submit For Approval" at bounding box center [728, 697] width 96 height 12
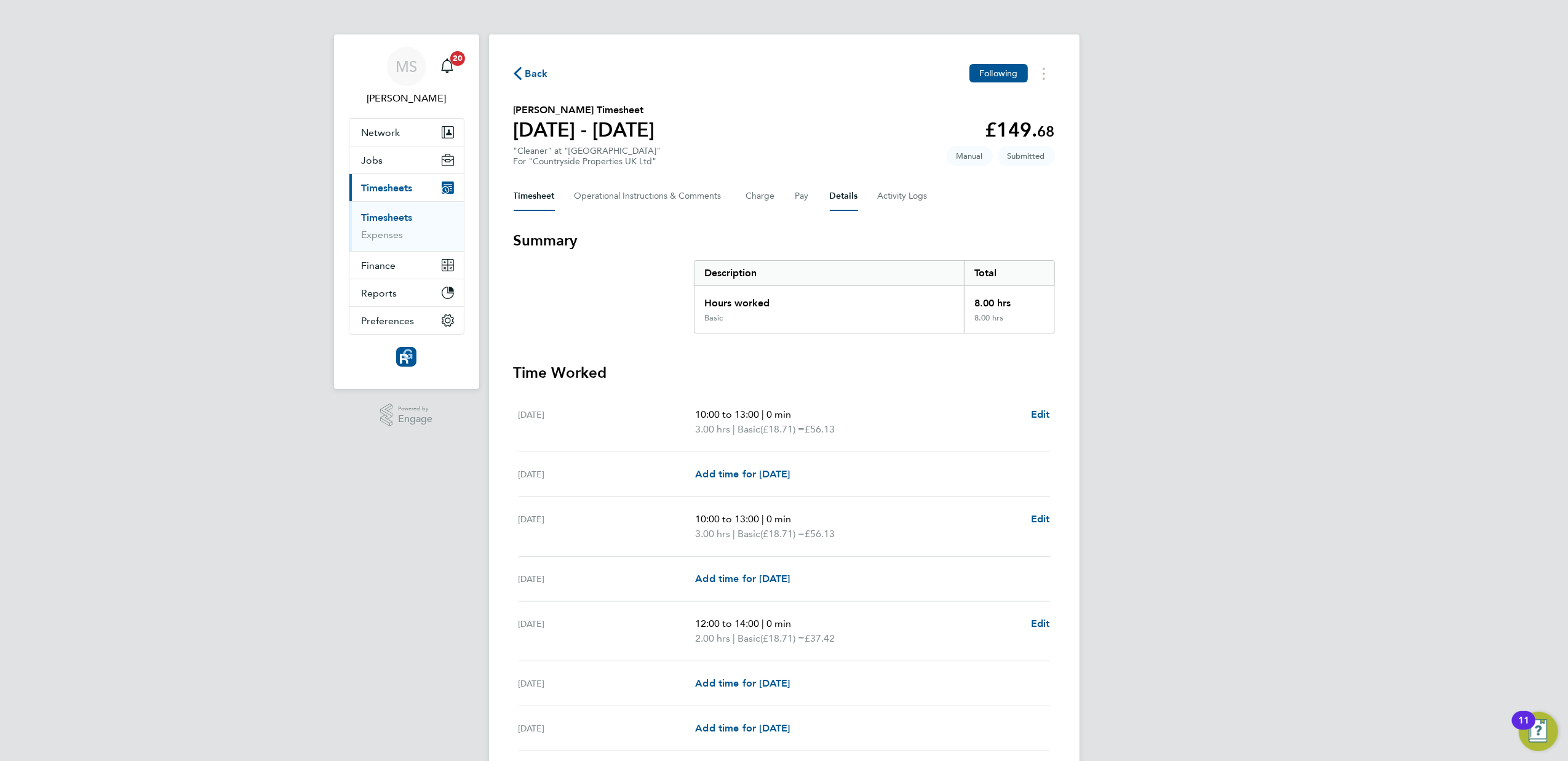
click at [837, 188] on button "Details" at bounding box center [843, 196] width 29 height 29
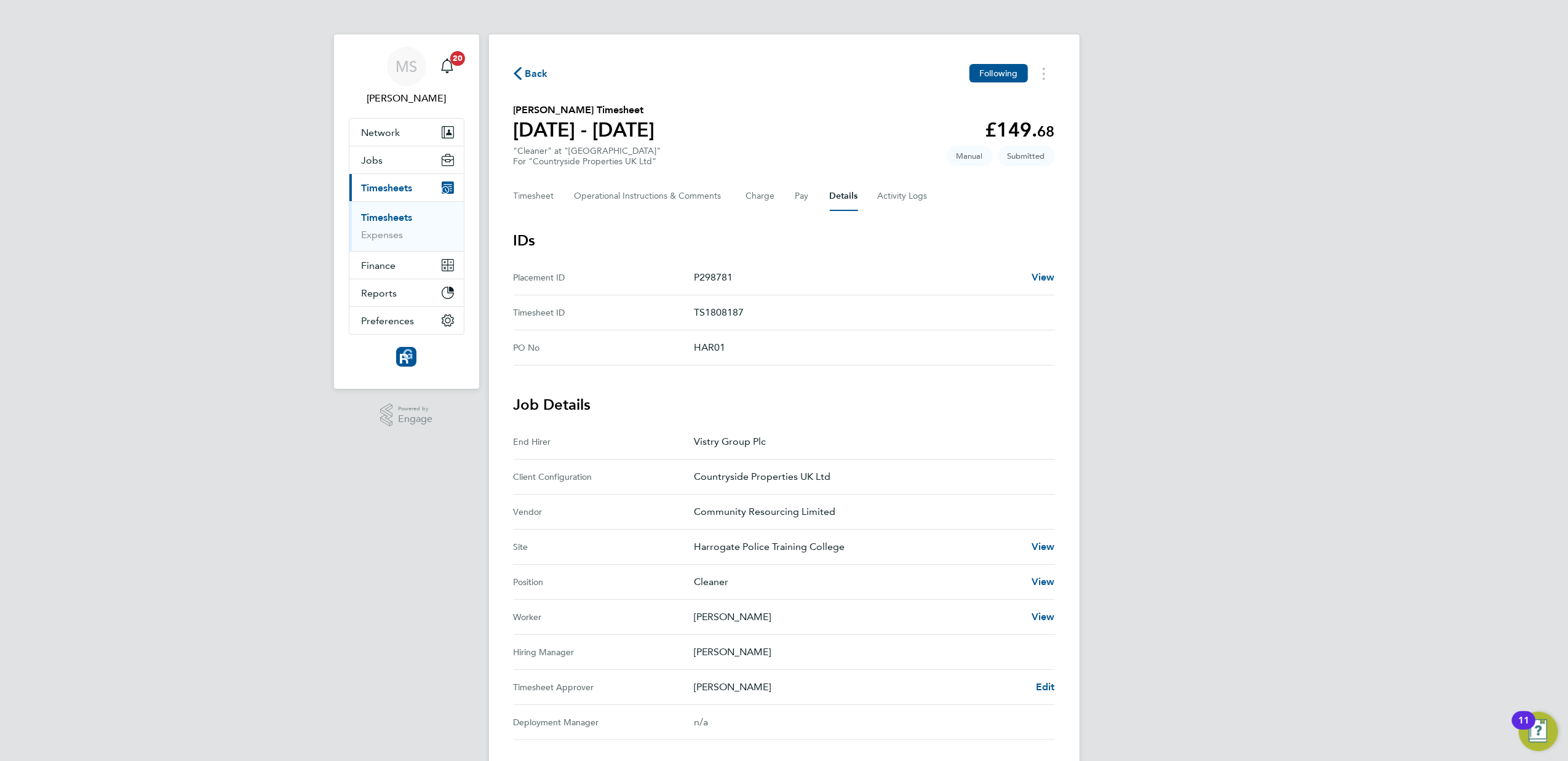
click at [1310, 168] on div "MS [PERSON_NAME] Notifications 20 Applications: Network Team Members Businesses…" at bounding box center [784, 488] width 1568 height 976
click at [522, 69] on span "Back" at bounding box center [530, 72] width 35 height 12
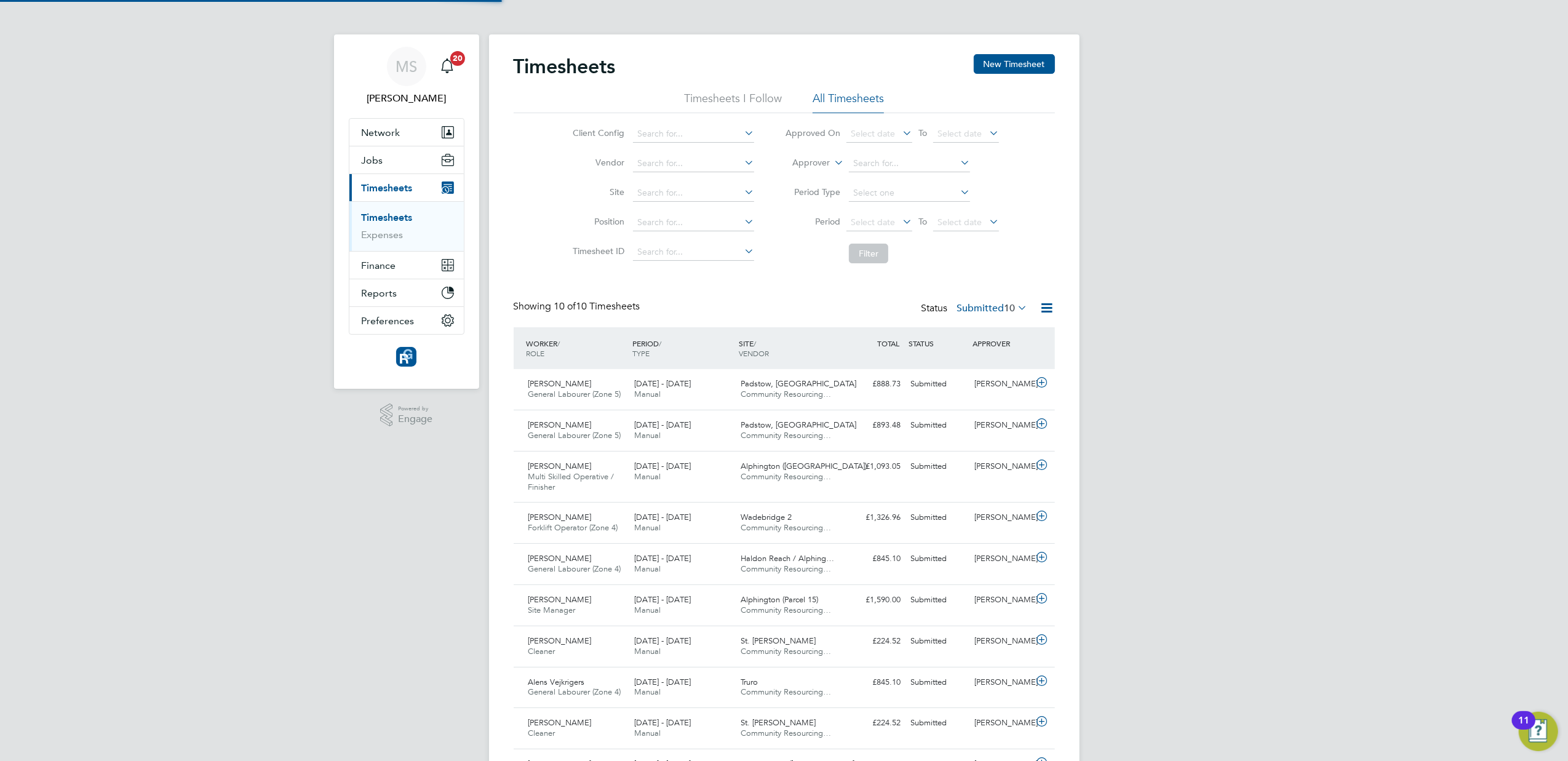
scroll to position [42, 107]
